Goal: Find contact information

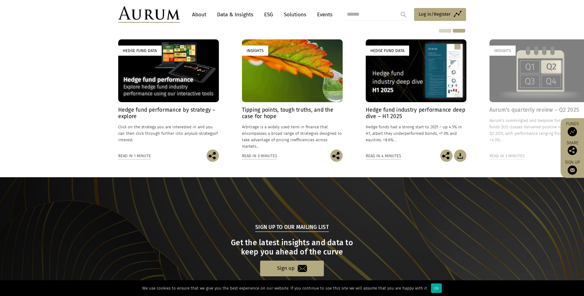
scroll to position [566, 0]
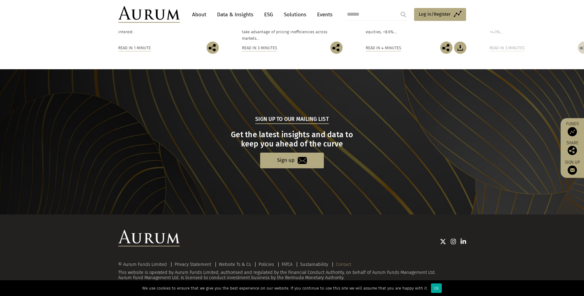
click at [345, 263] on link "Contact" at bounding box center [343, 265] width 15 height 6
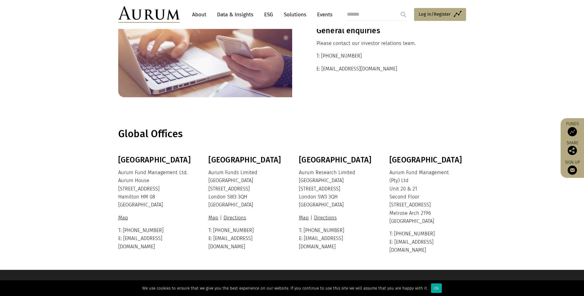
scroll to position [62, 0]
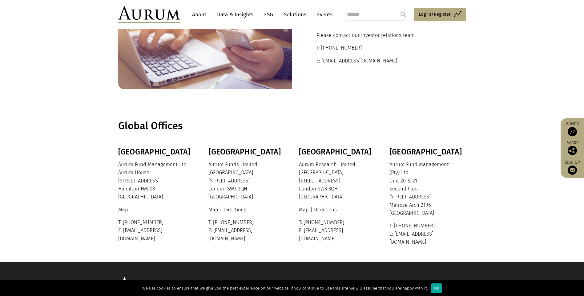
drag, startPoint x: 209, startPoint y: 173, endPoint x: 246, endPoint y: 189, distance: 40.9
click at [246, 189] on p "Aurum Funds Limited Ixworth House 37 Ixworth Place London SW3 3QH United Kingdom" at bounding box center [246, 181] width 75 height 41
drag, startPoint x: 246, startPoint y: 189, endPoint x: 241, endPoint y: 187, distance: 6.0
copy p "Ixworth House 37 Ixworth Place London SW3 3QH"
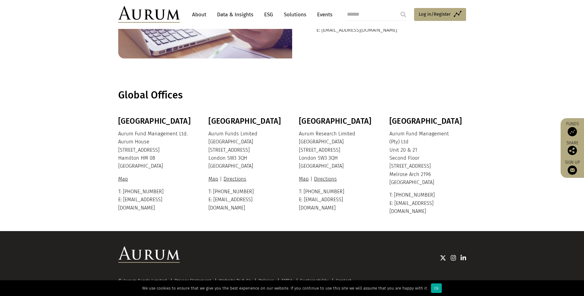
scroll to position [0, 0]
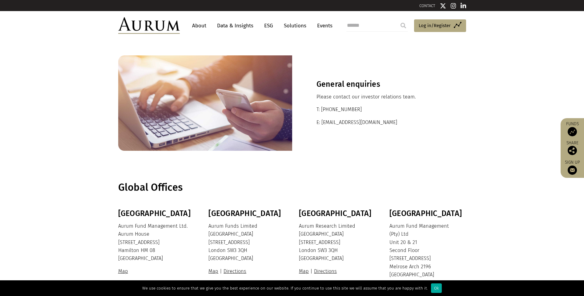
click at [198, 24] on link "About" at bounding box center [199, 25] width 20 height 11
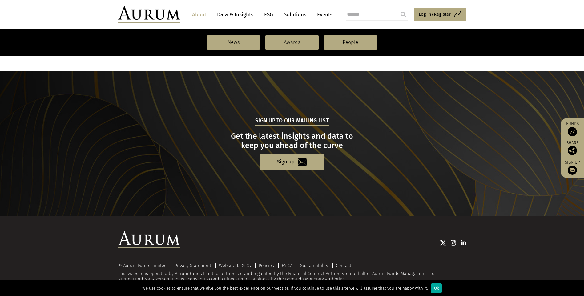
scroll to position [623, 0]
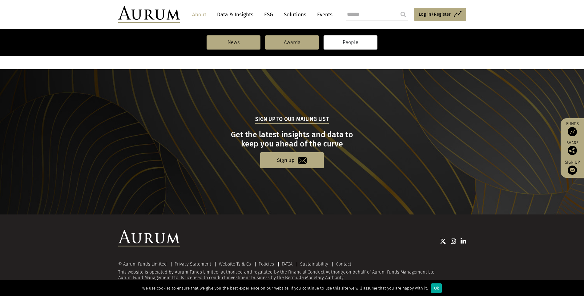
click at [361, 47] on link "People" at bounding box center [351, 42] width 54 height 14
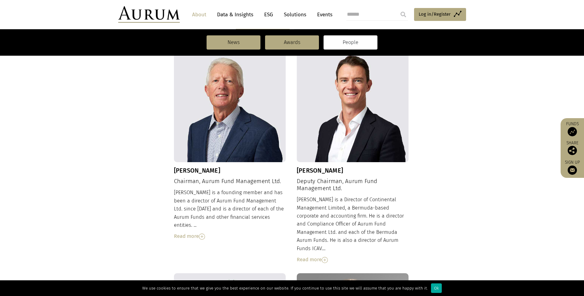
scroll to position [129, 0]
